Goal: Information Seeking & Learning: Find specific fact

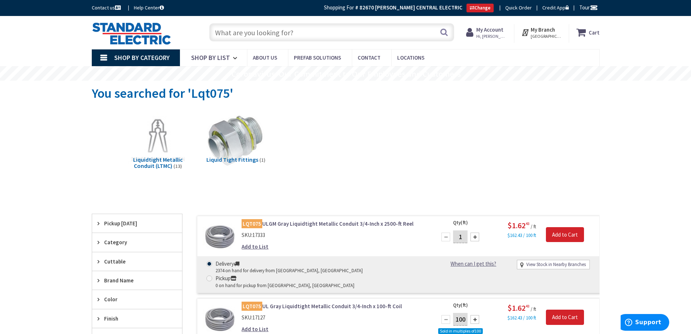
click at [223, 31] on input "text" at bounding box center [331, 32] width 245 height 18
click at [222, 30] on input "text" at bounding box center [331, 32] width 245 height 18
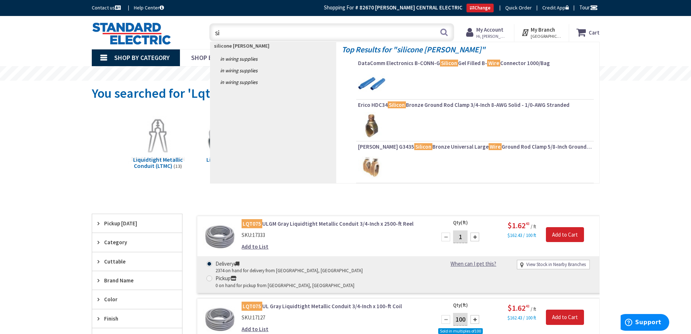
type input "s"
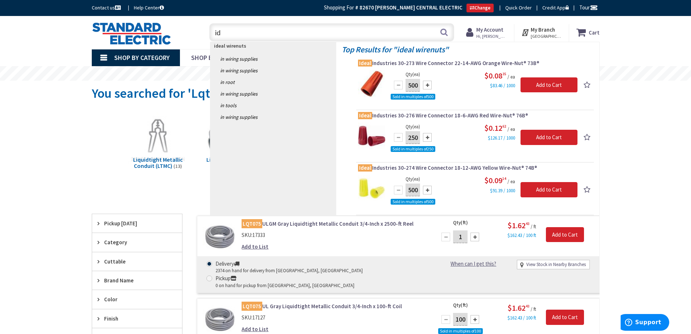
type input "i"
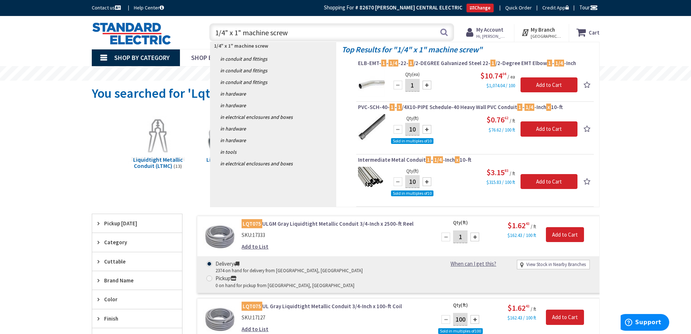
type input "1/4" x 1" machine screws"
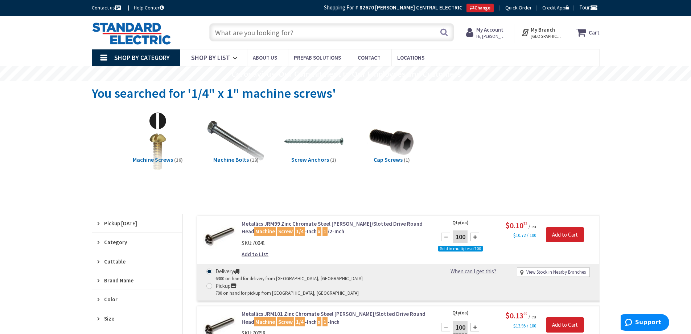
click at [260, 36] on input "text" at bounding box center [331, 32] width 245 height 18
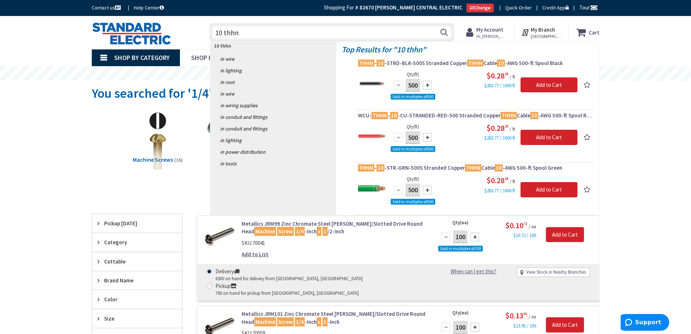
type input "10 thhn"
